Goal: Transaction & Acquisition: Purchase product/service

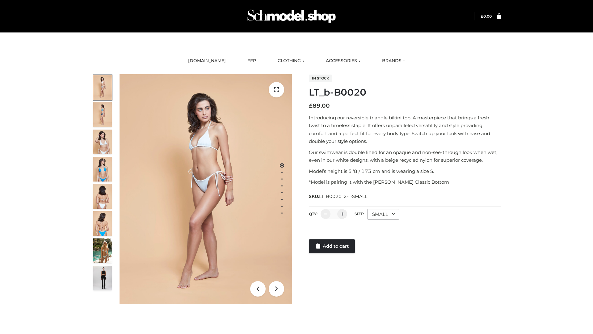
click at [332, 246] on link "Add to cart" at bounding box center [332, 246] width 46 height 14
